Goal: Task Accomplishment & Management: Manage account settings

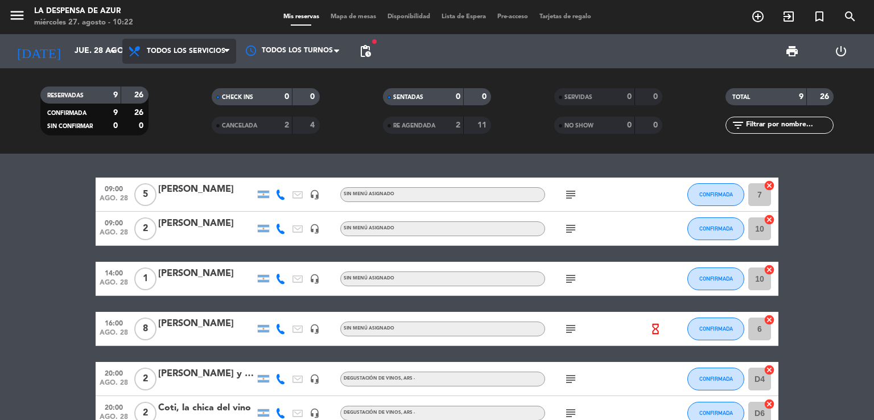
click at [123, 52] on span "Todos los servicios" at bounding box center [179, 51] width 114 height 25
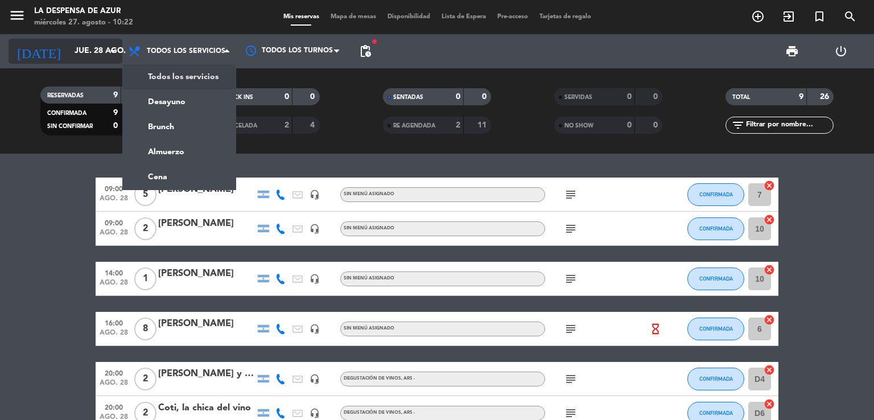
drag, startPoint x: 123, startPoint y: 52, endPoint x: 46, endPoint y: 54, distance: 76.8
click at [46, 54] on div "[DATE] [DATE] arrow_drop_down Todos los servicios Desayuno Brunch Almuerzo Cena…" at bounding box center [437, 51] width 874 height 34
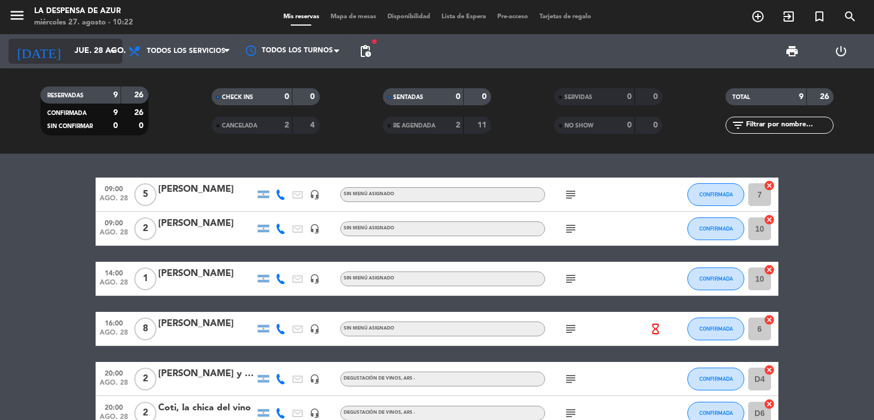
click at [69, 54] on input "jue. 28 ago." at bounding box center [123, 51] width 108 height 20
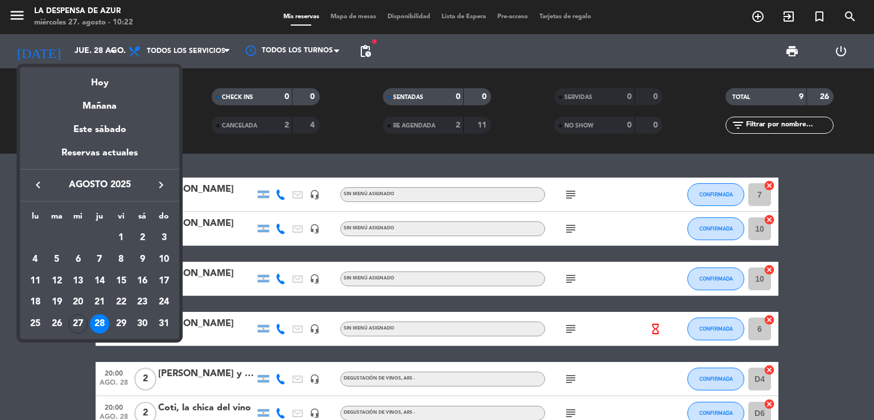
click at [177, 53] on div at bounding box center [437, 210] width 874 height 420
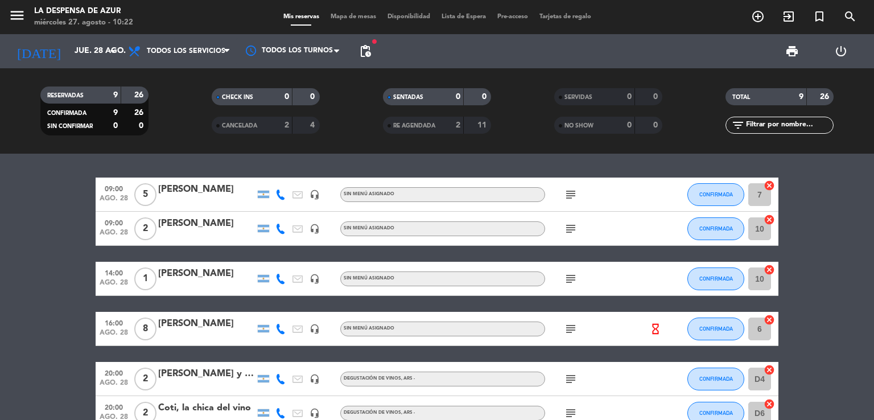
click at [177, 53] on span "Todos los servicios" at bounding box center [186, 51] width 79 height 8
click at [93, 48] on input "jue. 28 ago." at bounding box center [123, 51] width 108 height 20
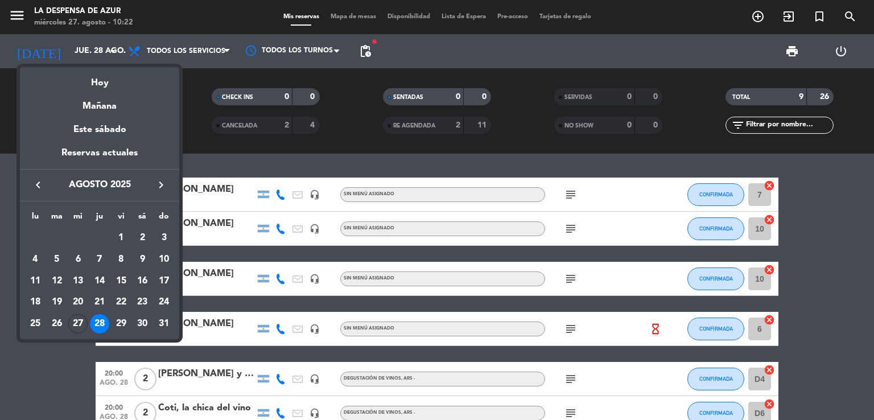
click at [108, 321] on div "28" at bounding box center [99, 323] width 19 height 19
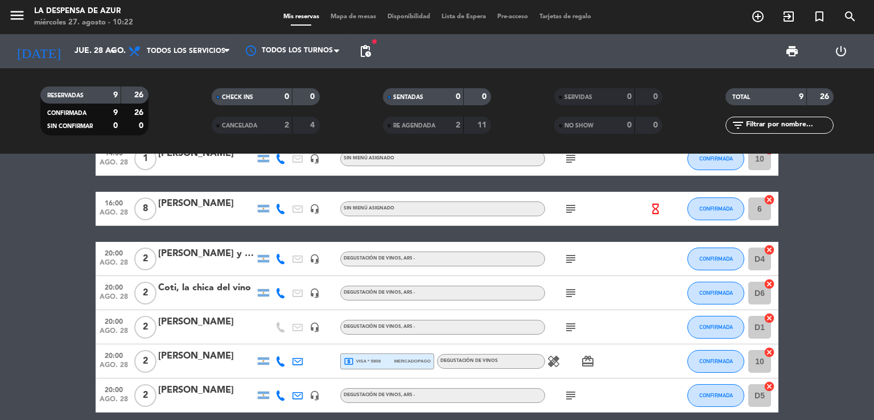
scroll to position [138, 0]
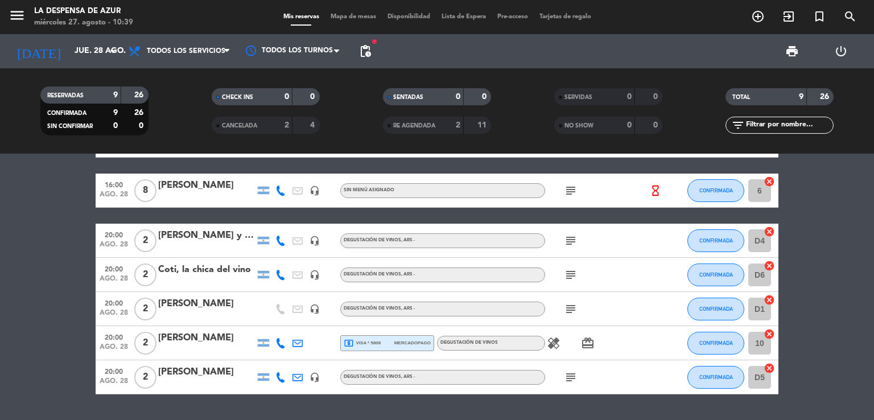
click at [220, 269] on div "Coti, la chica del vino" at bounding box center [206, 269] width 97 height 15
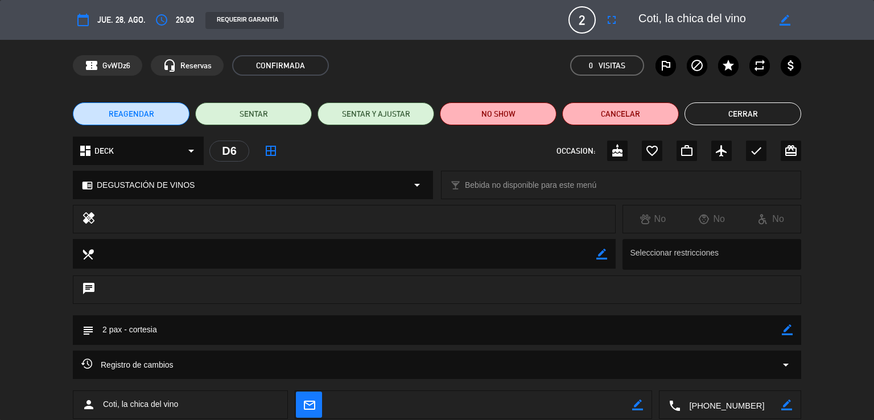
scroll to position [68, 0]
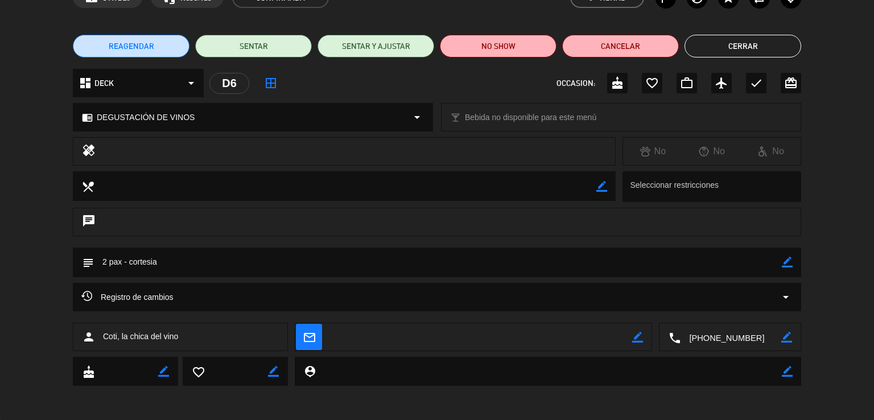
click at [791, 262] on icon "border_color" at bounding box center [787, 262] width 11 height 11
type textarea "2 pax - cortesia. Acompaña Yami, vegetariana"
click at [790, 263] on icon at bounding box center [787, 262] width 11 height 11
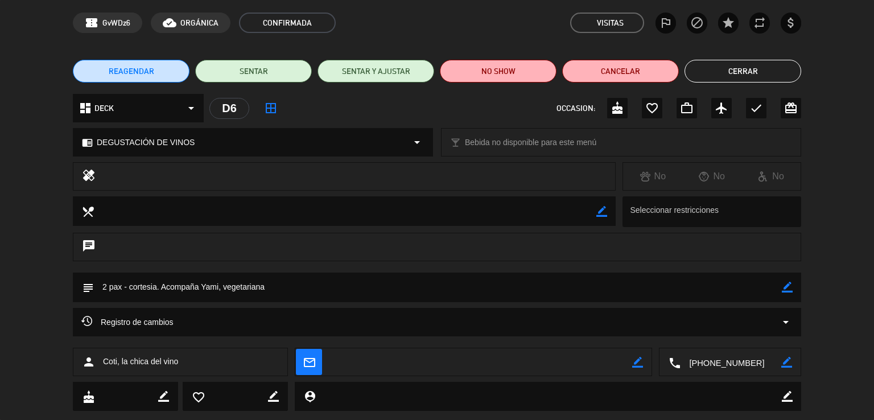
click at [741, 69] on button "Cerrar" at bounding box center [742, 71] width 117 height 23
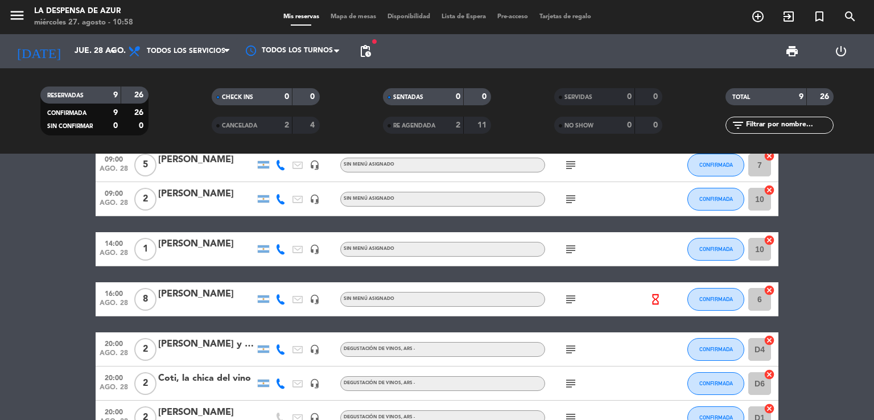
scroll to position [30, 0]
click at [96, 52] on input "jue. 28 ago." at bounding box center [123, 51] width 108 height 20
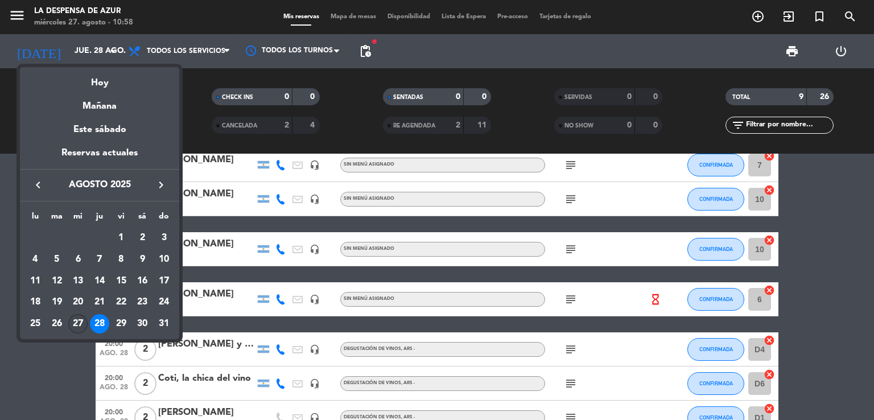
click at [73, 326] on div "27" at bounding box center [77, 323] width 19 height 19
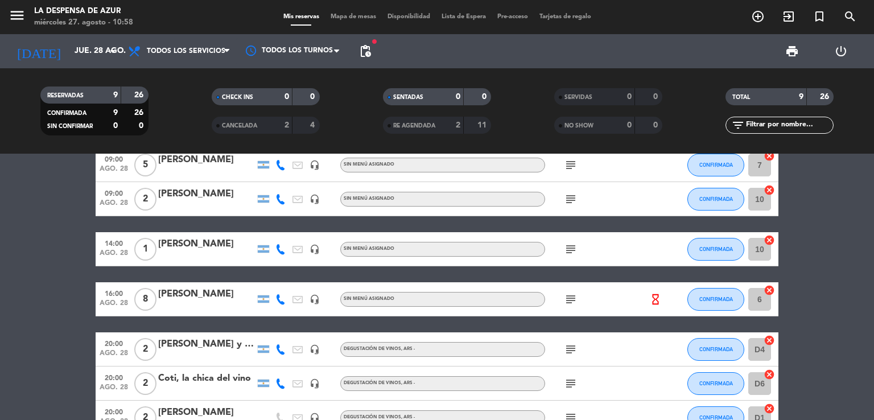
type input "mié. 27 ago."
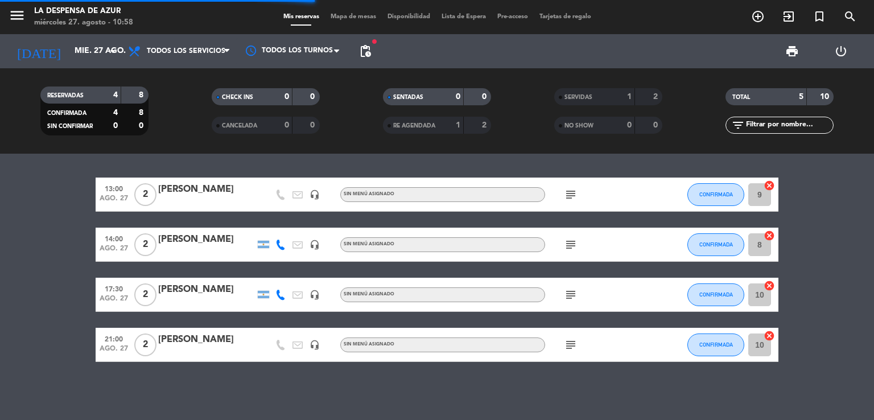
scroll to position [0, 0]
click at [650, 93] on div "2" at bounding box center [649, 96] width 22 height 13
